Goal: Find specific page/section: Find specific page/section

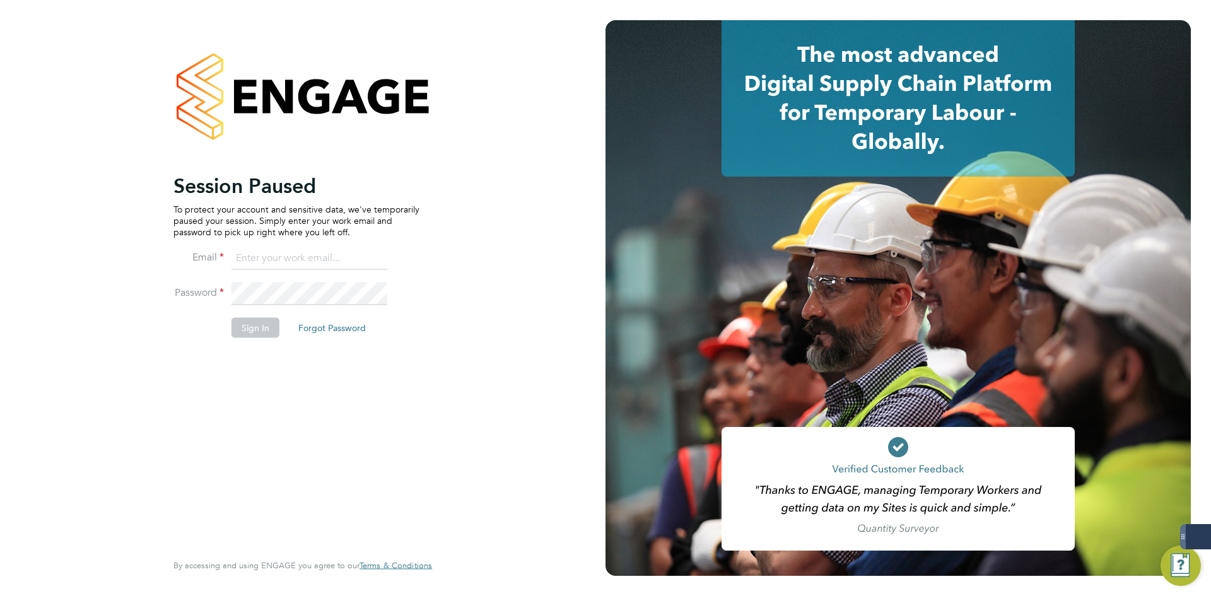
type input "[EMAIL_ADDRESS][DOMAIN_NAME]"
click at [268, 341] on li "Sign In Forgot Password" at bounding box center [296, 333] width 246 height 33
click at [267, 324] on button "Sign In" at bounding box center [256, 327] width 48 height 20
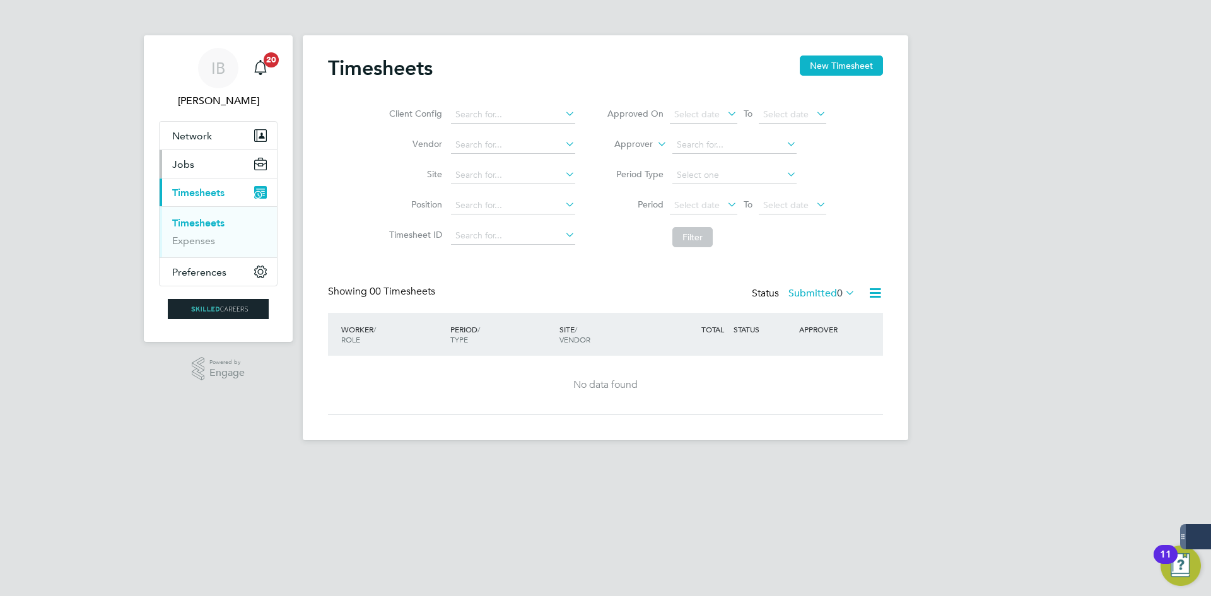
click at [223, 168] on button "Jobs" at bounding box center [218, 164] width 117 height 28
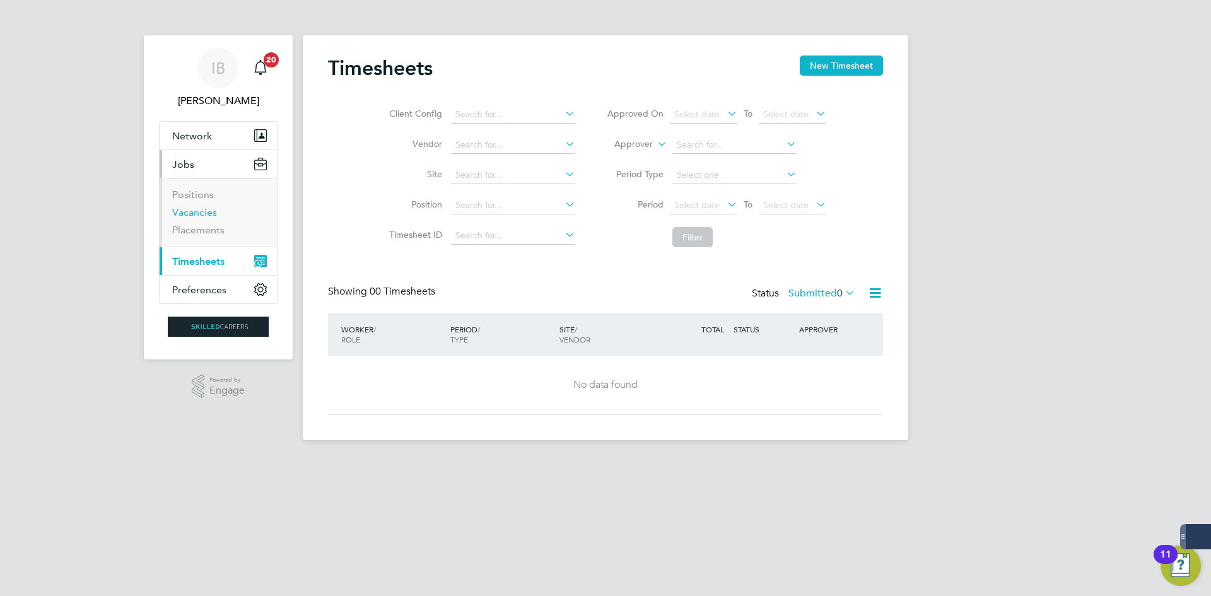
click at [205, 211] on link "Vacancies" at bounding box center [194, 212] width 45 height 12
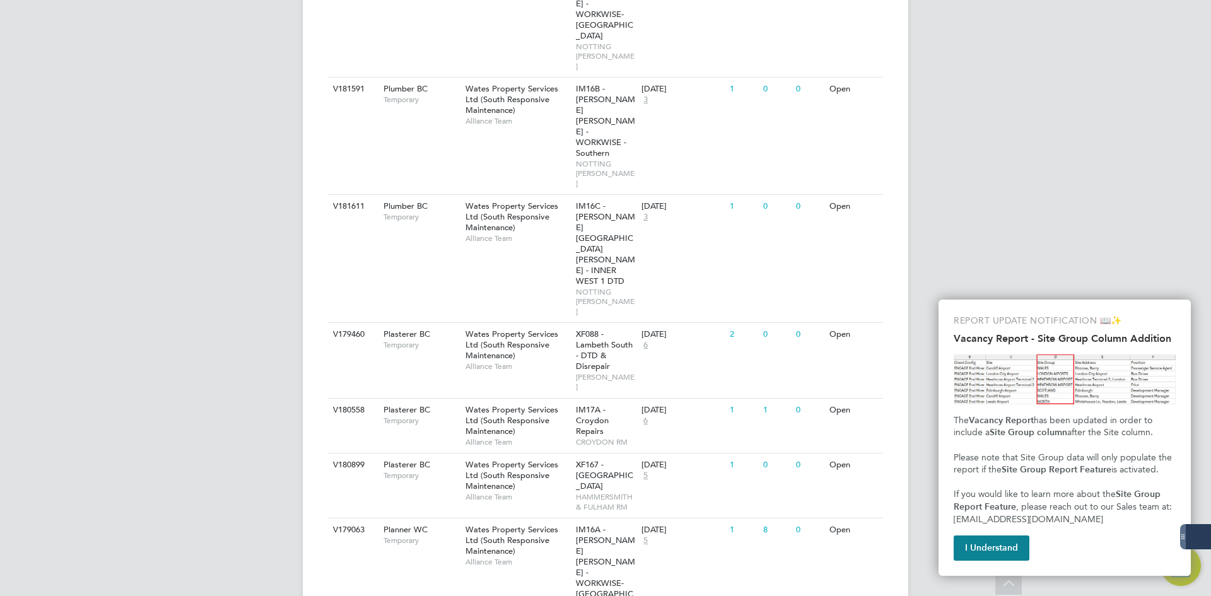
scroll to position [820, 0]
